Goal: Information Seeking & Learning: Learn about a topic

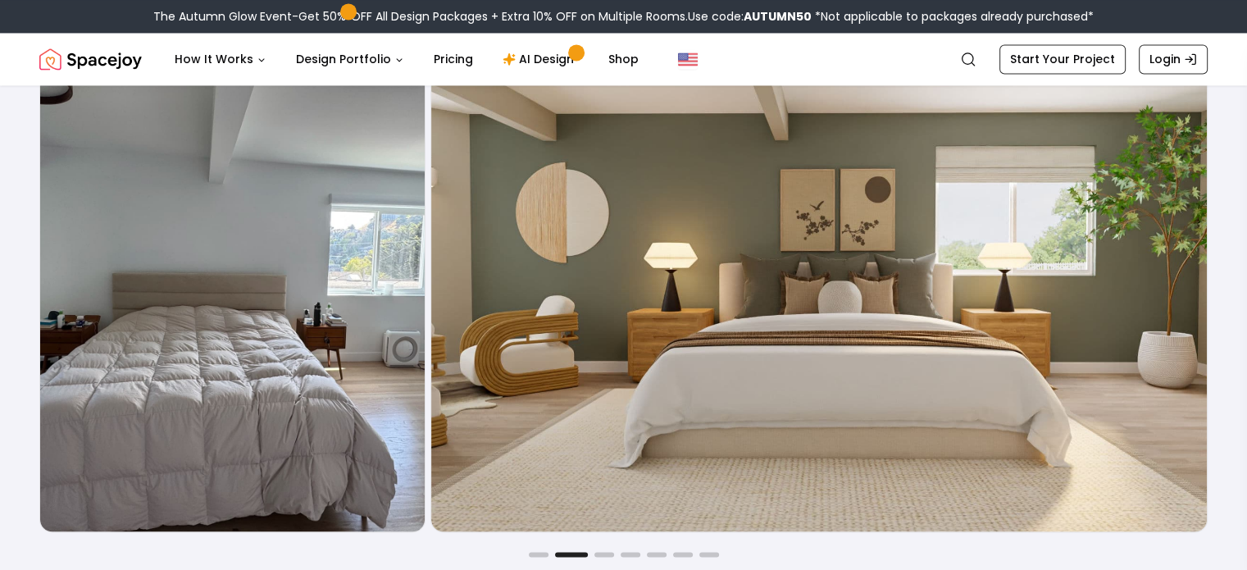
scroll to position [2705, 0]
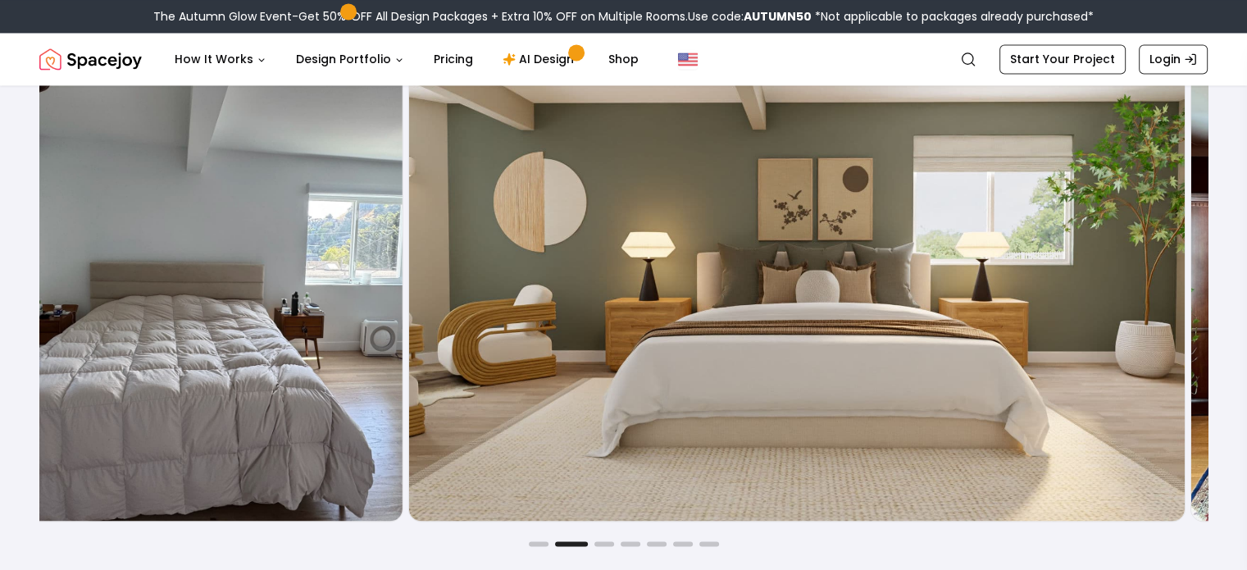
click at [408, 325] on div "Before After" at bounding box center [601, 264] width 1168 height 515
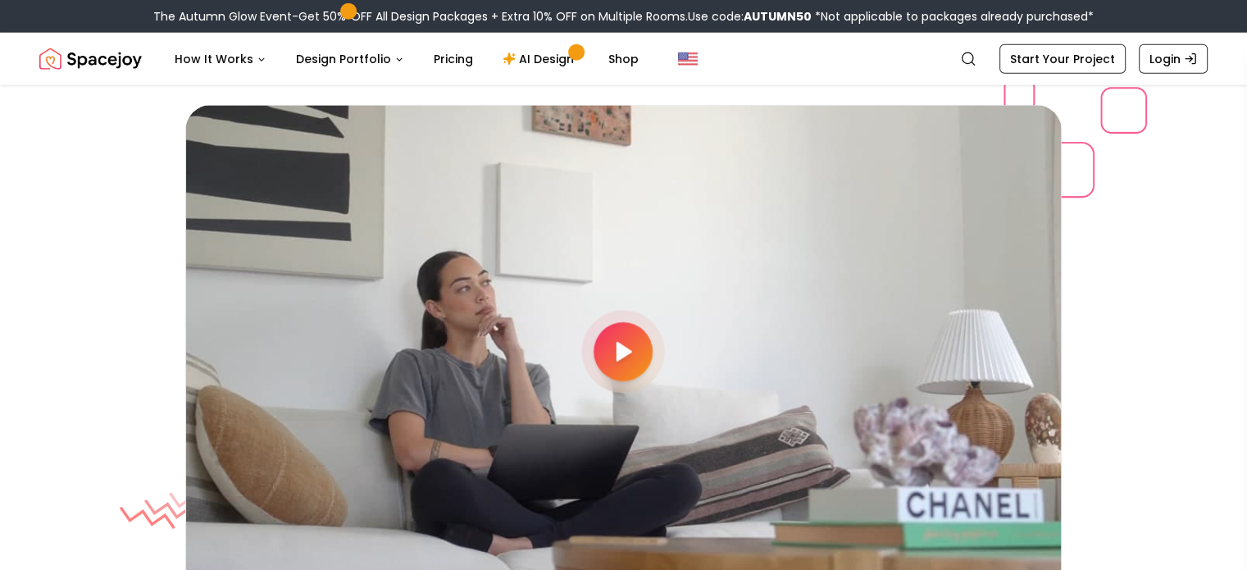
scroll to position [4263, 0]
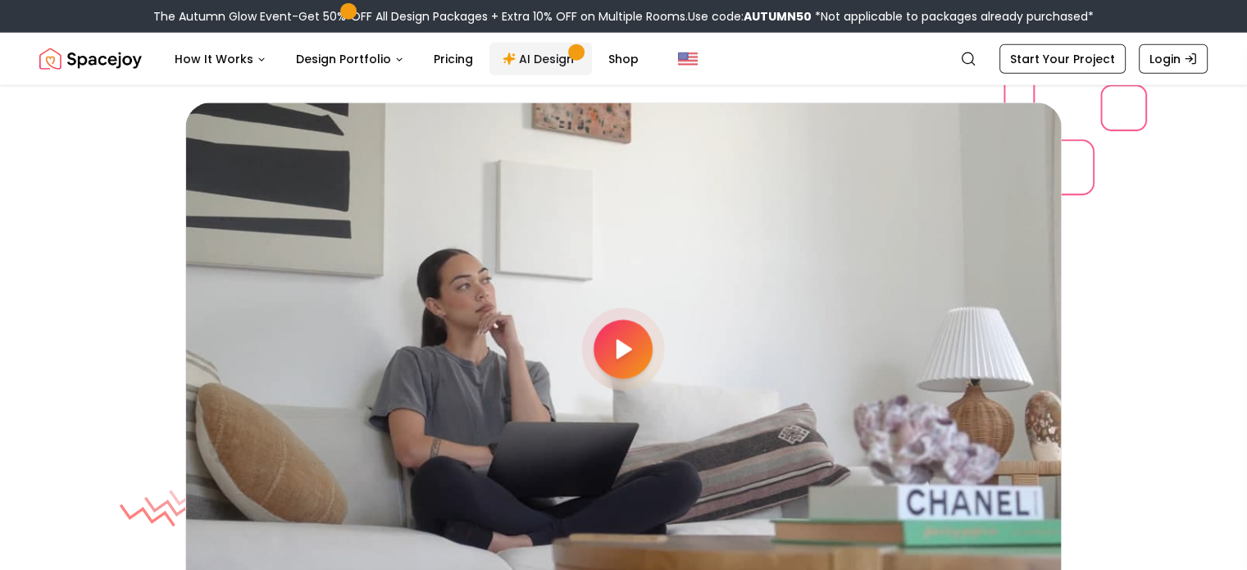
click at [542, 57] on link "AI Design" at bounding box center [540, 59] width 102 height 33
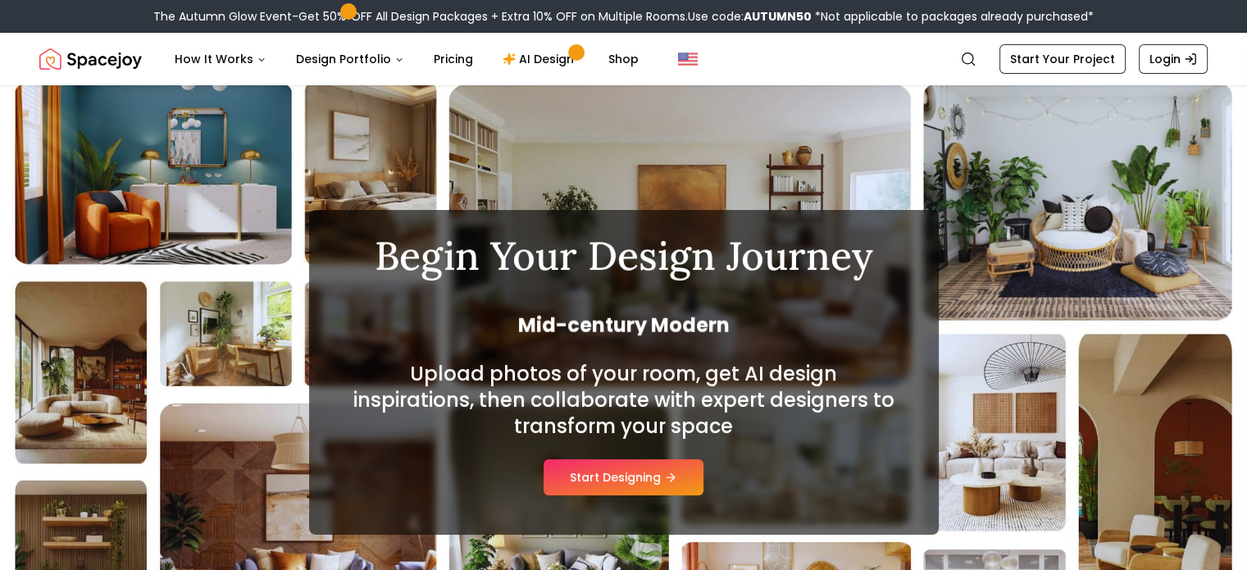
click at [669, 475] on icon at bounding box center [670, 477] width 13 height 13
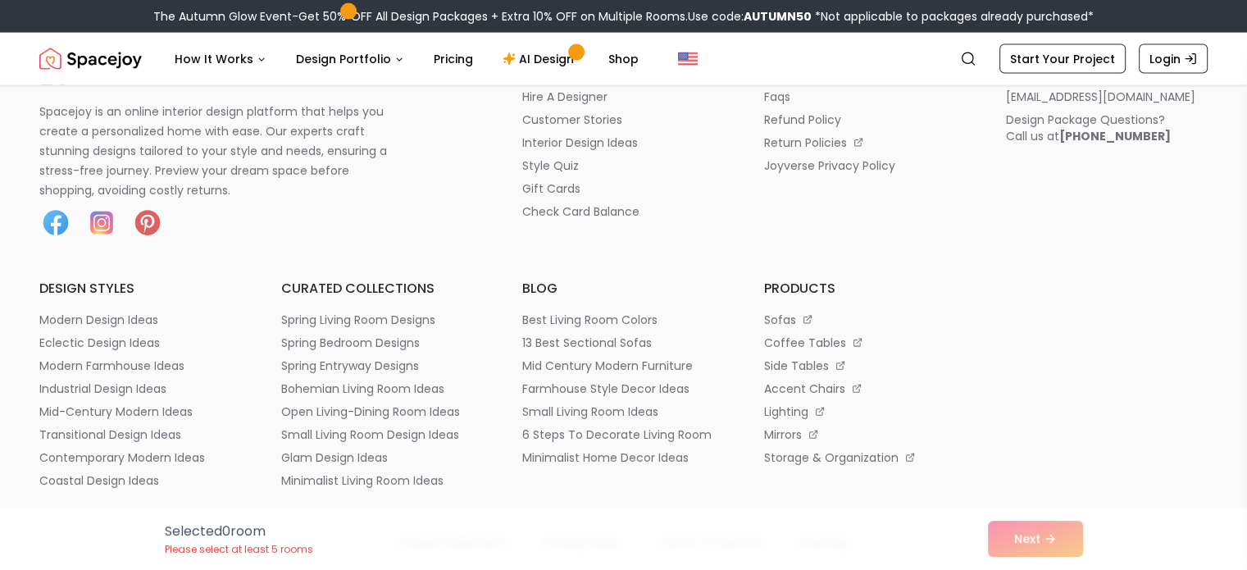
scroll to position [9835, 0]
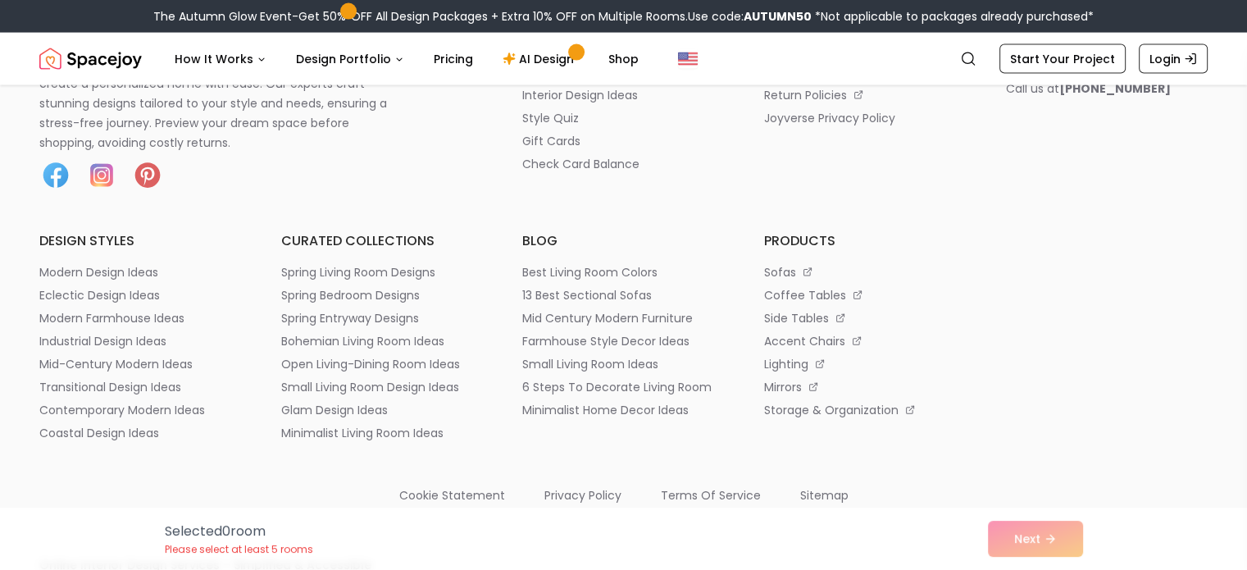
click at [339, 385] on p "small living room design ideas" at bounding box center [370, 387] width 178 height 16
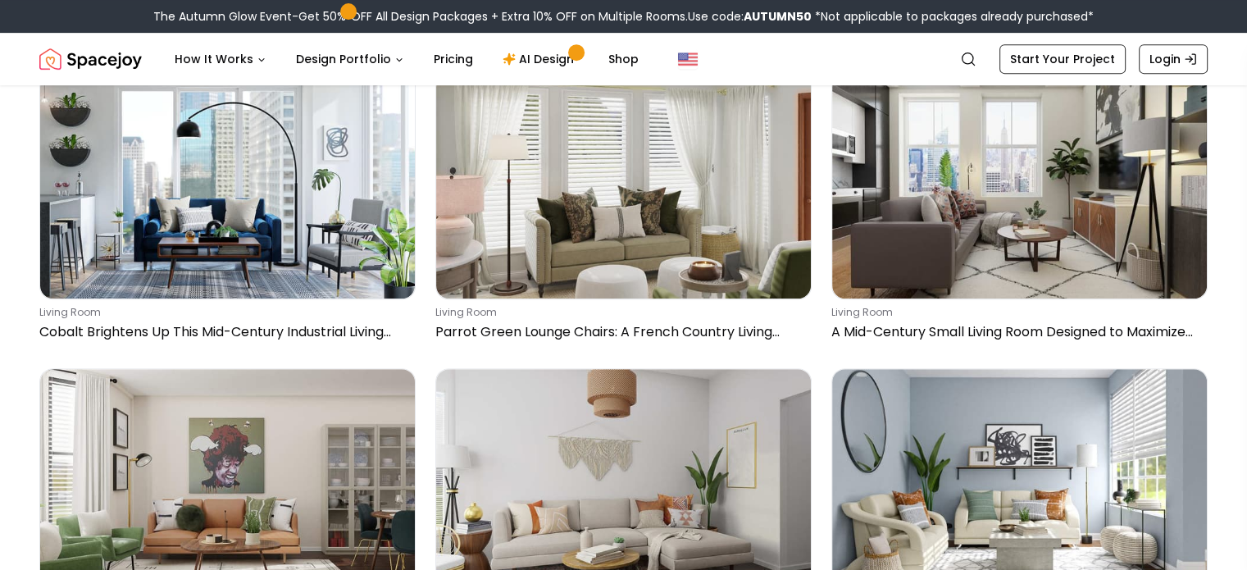
scroll to position [820, 0]
